Goal: Check status

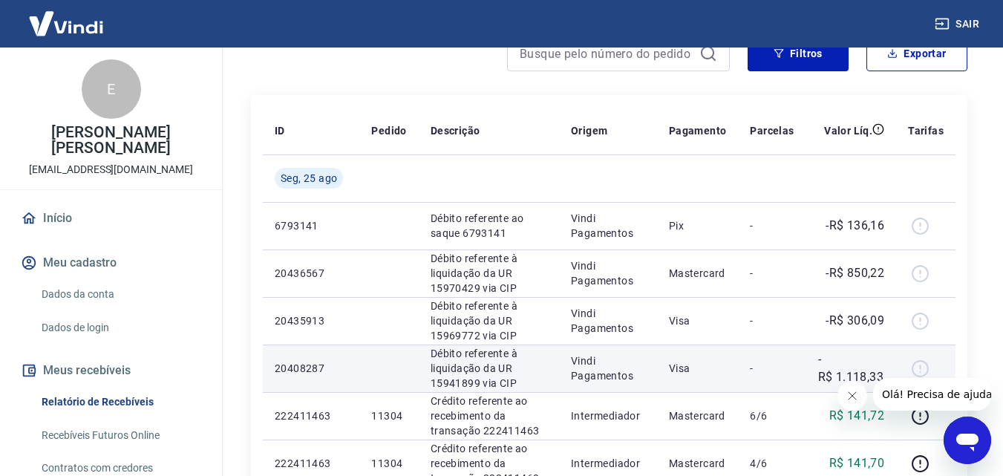
scroll to position [148, 0]
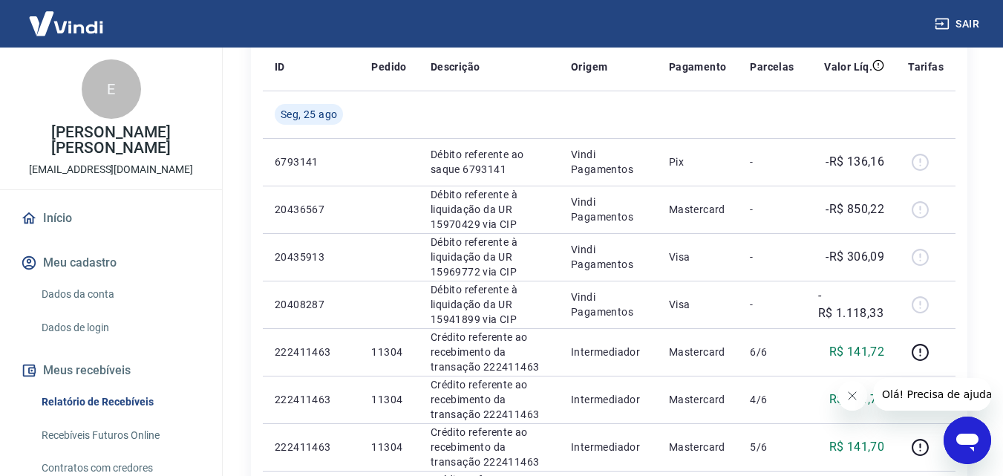
scroll to position [223, 0]
